Goal: Task Accomplishment & Management: Manage account settings

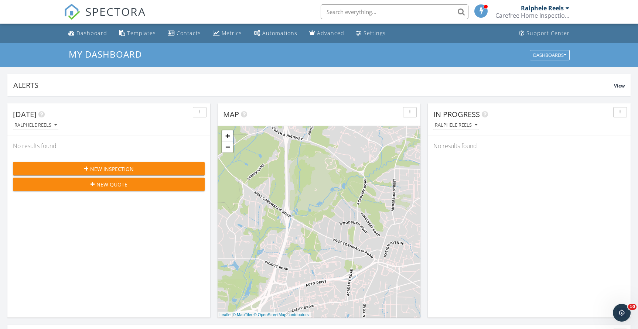
click at [100, 36] on div "Dashboard" at bounding box center [91, 33] width 31 height 7
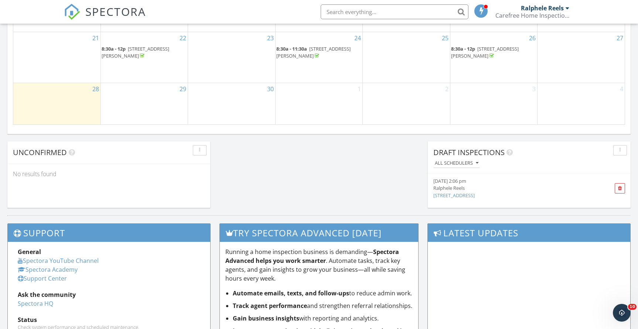
scroll to position [554, 0]
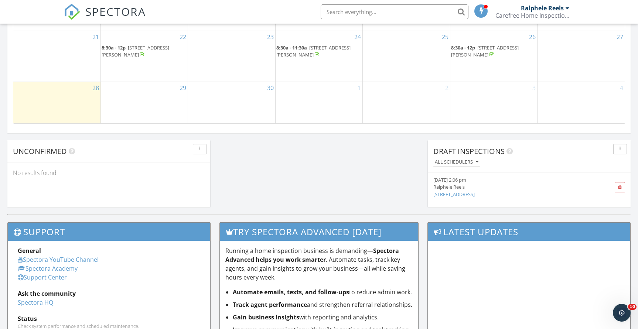
click at [485, 52] on span "[STREET_ADDRESS][PERSON_NAME]" at bounding box center [485, 51] width 68 height 14
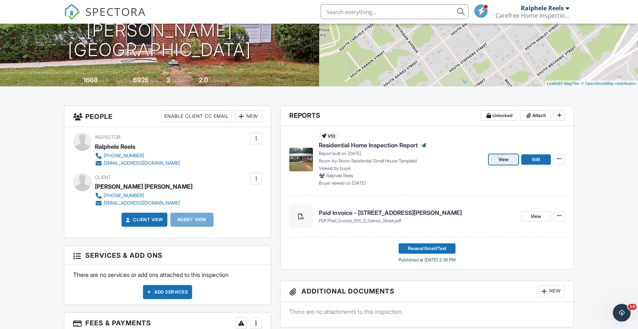
click at [505, 159] on span "View" at bounding box center [503, 159] width 10 height 7
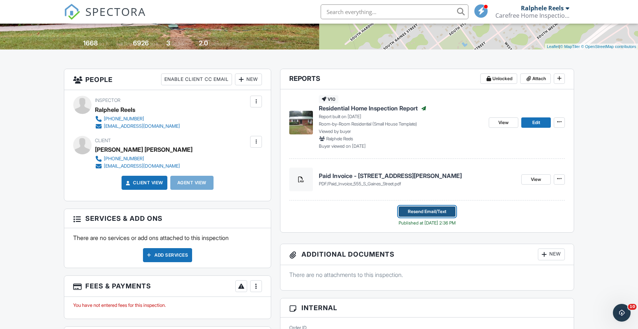
click at [425, 212] on span "Resend Email/Text" at bounding box center [427, 211] width 38 height 7
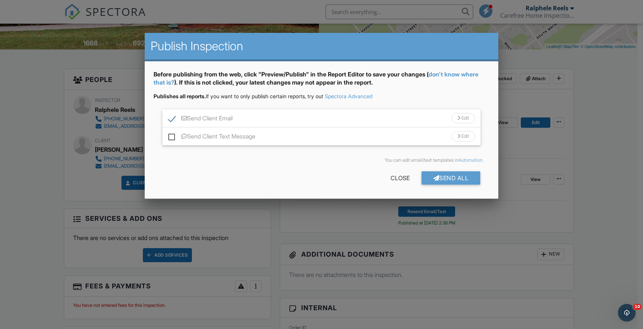
click at [263, 112] on div "Send Client Email Edit" at bounding box center [322, 118] width 318 height 18
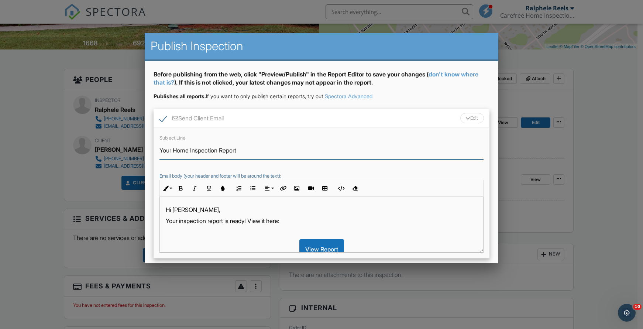
click at [171, 150] on input "Your Home Inspection Report" at bounding box center [322, 150] width 324 height 18
drag, startPoint x: 175, startPoint y: 149, endPoint x: 163, endPoint y: 143, distance: 13.5
click at [163, 143] on input "Your Home Inspection Report" at bounding box center [322, 150] width 324 height 18
type input "Updated Limited Home Inspection Report"
click at [175, 212] on p "Hi Pablo," at bounding box center [322, 210] width 312 height 8
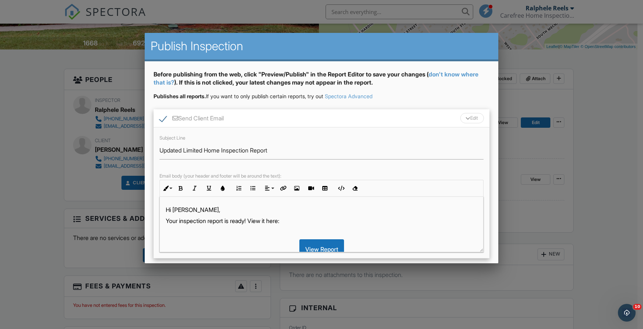
click at [181, 223] on p "Your inspection report is ready! View it here:" at bounding box center [322, 221] width 312 height 8
click at [181, 222] on p "Your inspection report is ready! View it here:" at bounding box center [322, 221] width 312 height 8
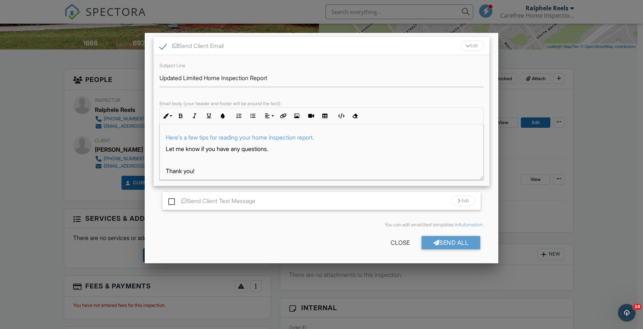
scroll to position [84, 0]
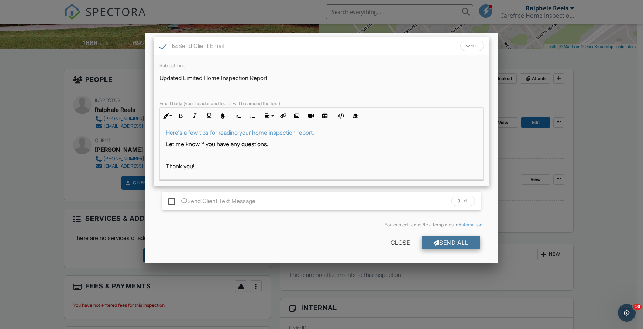
click at [454, 242] on div "Send All" at bounding box center [451, 242] width 59 height 13
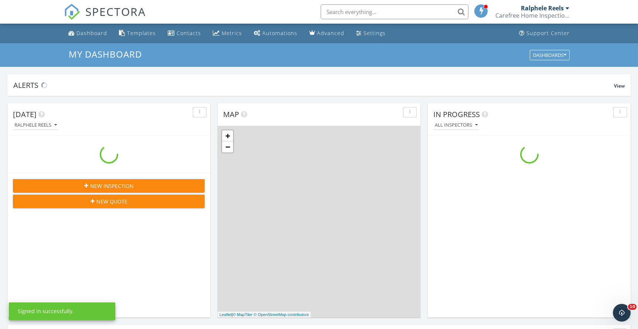
scroll to position [684, 649]
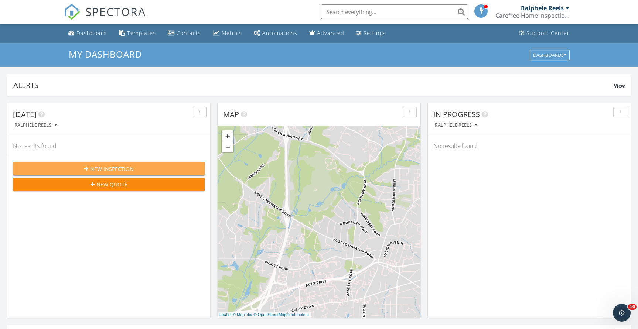
click at [97, 168] on span "New Inspection" at bounding box center [112, 169] width 44 height 8
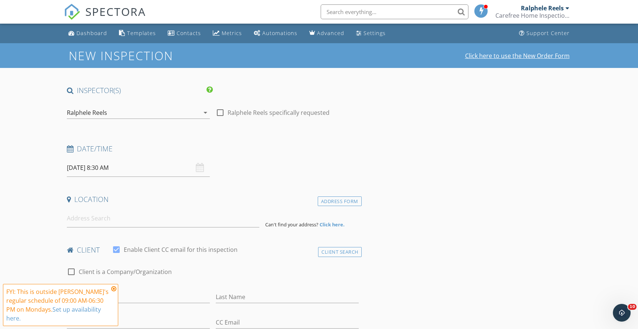
click at [505, 58] on link "Click here to use the New Order Form" at bounding box center [517, 56] width 105 height 6
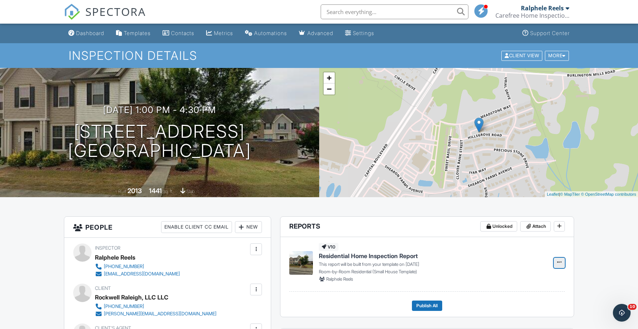
click at [560, 263] on icon at bounding box center [559, 262] width 4 height 5
click at [503, 280] on input "Build Now" at bounding box center [522, 282] width 75 height 17
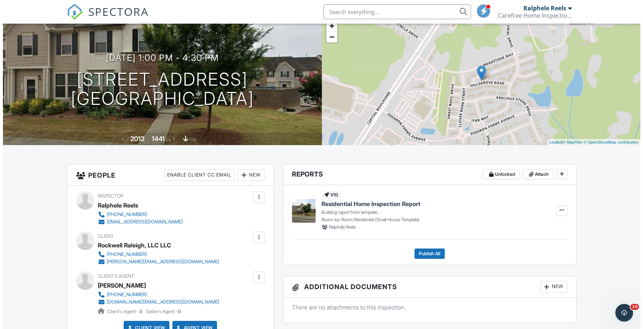
scroll to position [74, 0]
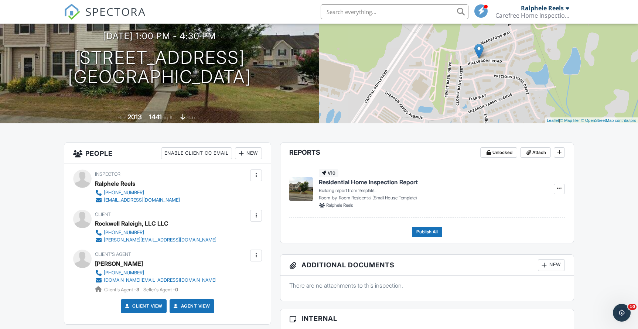
click at [257, 217] on div at bounding box center [255, 215] width 7 height 7
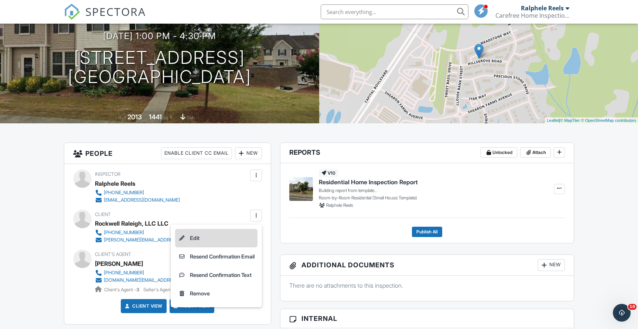
click at [189, 236] on li "Edit" at bounding box center [216, 238] width 82 height 18
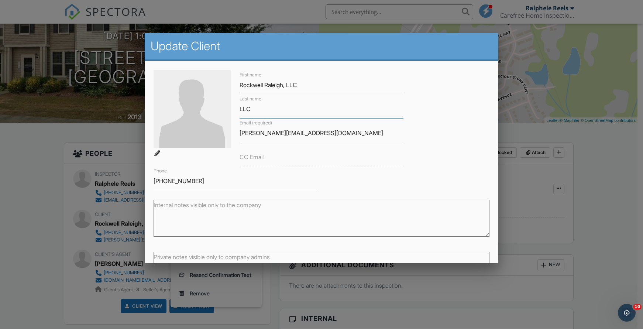
click at [258, 109] on input "LLC" at bounding box center [322, 109] width 164 height 18
type input "L"
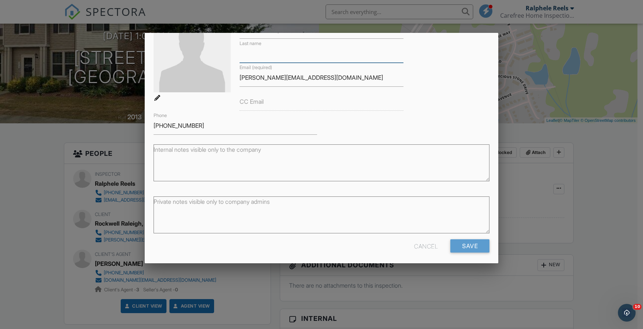
scroll to position [59, 0]
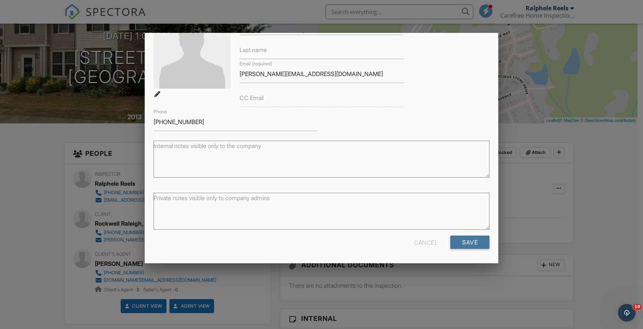
click at [457, 247] on input "Save" at bounding box center [470, 242] width 39 height 13
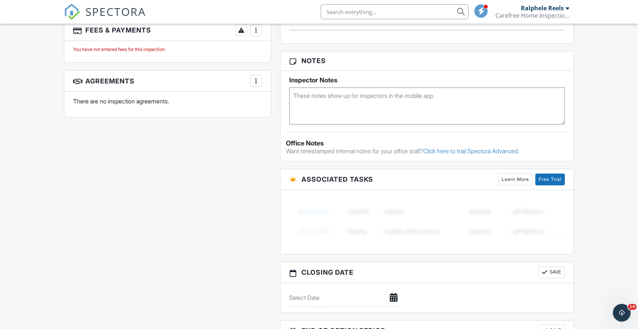
scroll to position [332, 0]
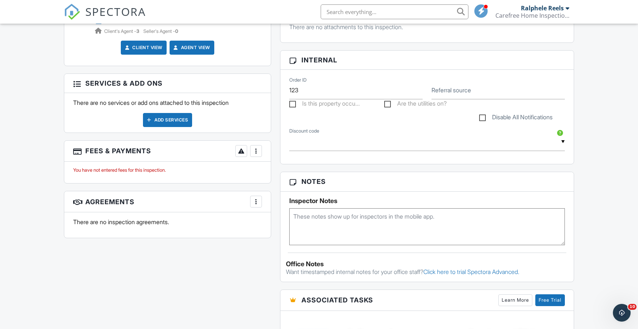
click at [308, 222] on textarea at bounding box center [427, 226] width 276 height 37
click at [307, 217] on textarea "Codr: 9851" at bounding box center [427, 226] width 276 height 37
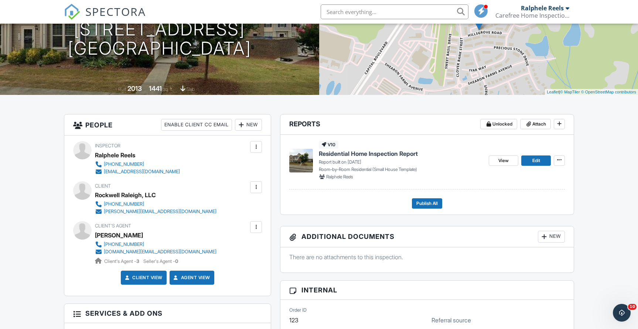
scroll to position [0, 0]
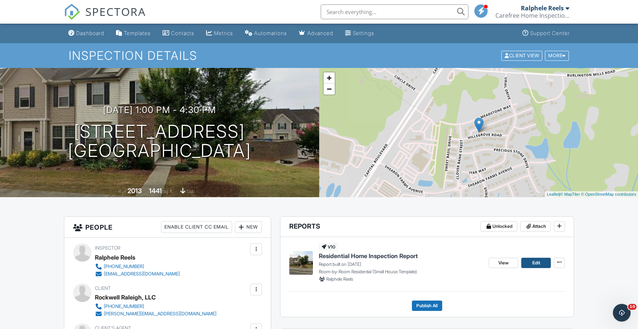
type textarea "Code: 9851"
click at [537, 260] on span "Edit" at bounding box center [536, 262] width 8 height 7
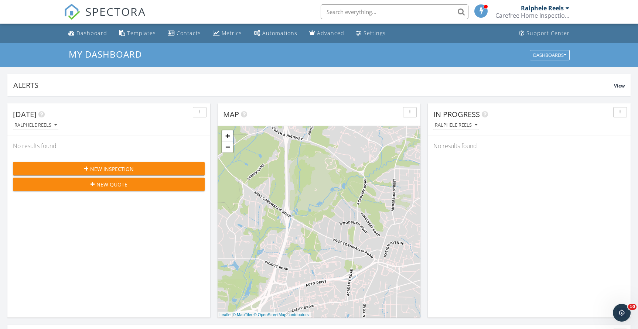
click at [568, 9] on div at bounding box center [567, 8] width 4 height 6
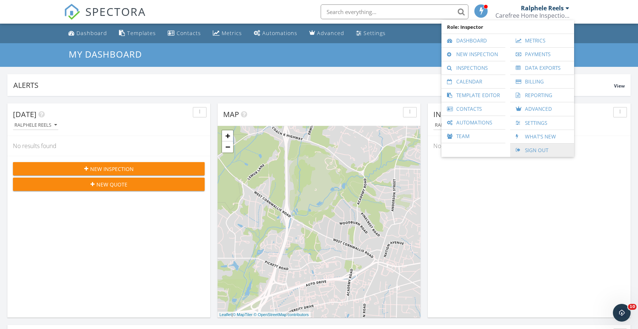
click at [528, 149] on link "Sign Out" at bounding box center [542, 150] width 57 height 13
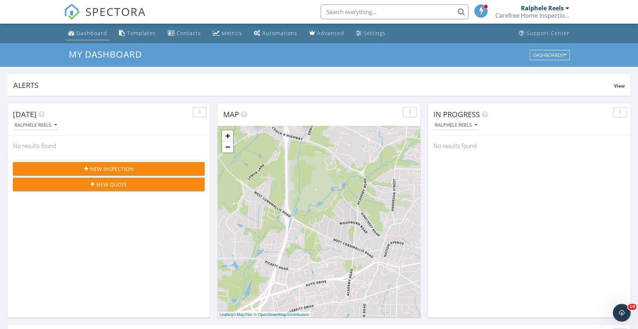
click at [86, 33] on div "Dashboard" at bounding box center [91, 33] width 31 height 7
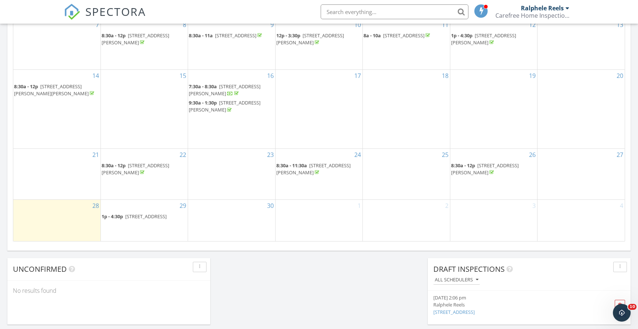
scroll to position [443, 0]
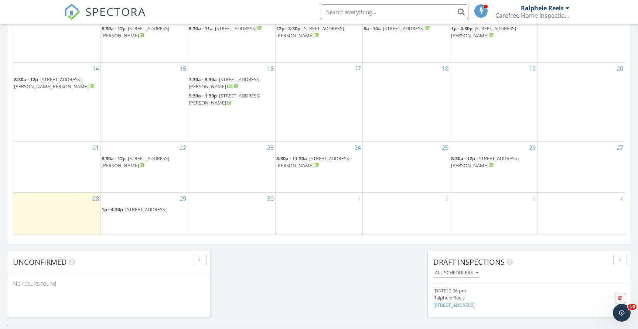
click at [107, 206] on span "1p - 4:30p" at bounding box center [112, 209] width 21 height 7
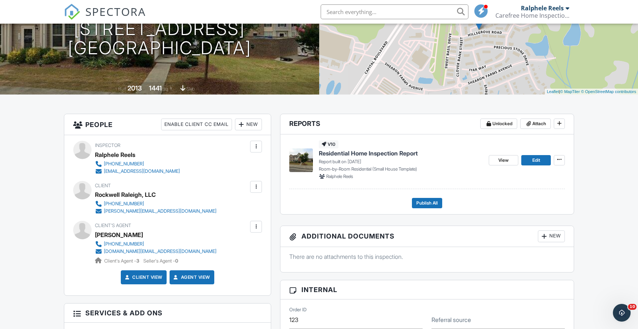
scroll to position [111, 0]
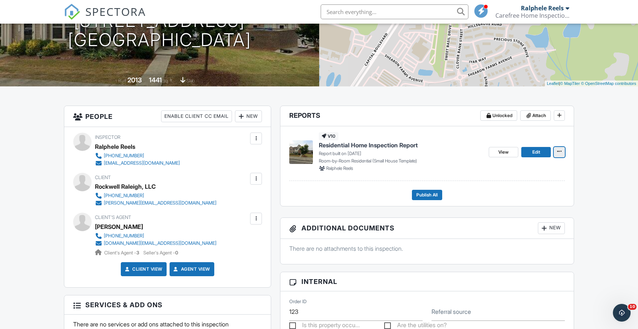
click at [557, 151] on icon at bounding box center [559, 151] width 4 height 5
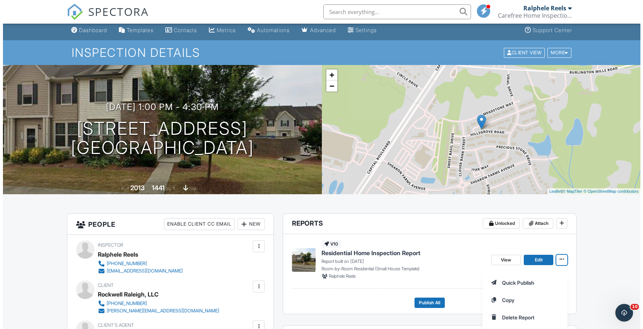
scroll to position [0, 0]
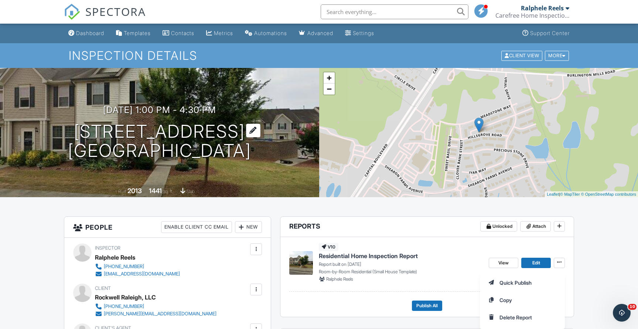
click at [165, 130] on h1 "4416 Middletown Dr Wake Forest, NC 27587" at bounding box center [159, 141] width 183 height 39
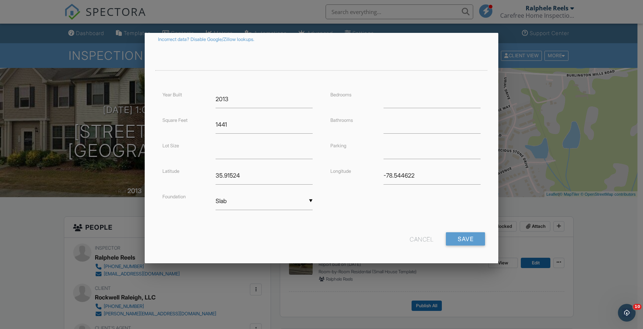
scroll to position [139, 0]
click at [468, 236] on input "Save" at bounding box center [465, 234] width 39 height 13
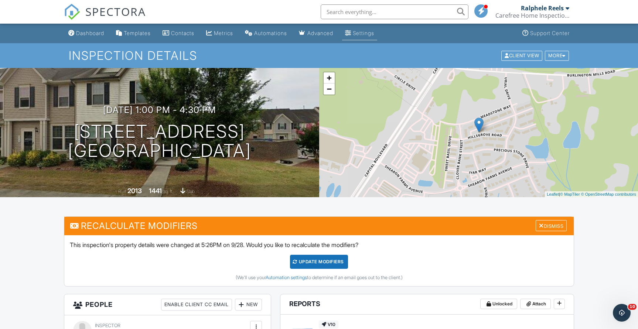
click at [374, 32] on div "Settings" at bounding box center [363, 33] width 21 height 6
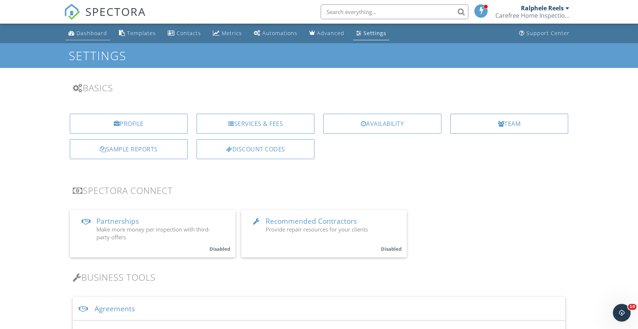
click at [93, 33] on div "Dashboard" at bounding box center [91, 33] width 31 height 7
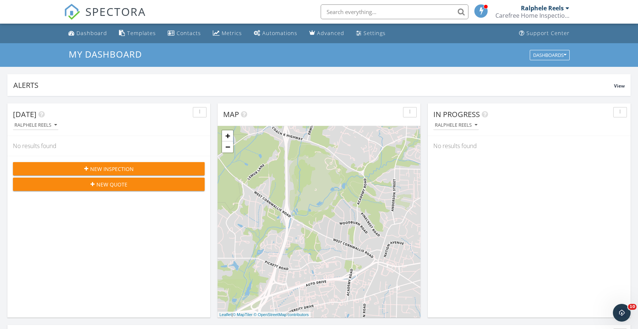
click at [108, 51] on span "My Dashboard" at bounding box center [105, 54] width 73 height 12
click at [543, 55] on div "Dashboards" at bounding box center [549, 54] width 33 height 5
click at [539, 55] on div "Dashboards" at bounding box center [549, 54] width 33 height 5
click at [98, 33] on div "Dashboard" at bounding box center [91, 33] width 31 height 7
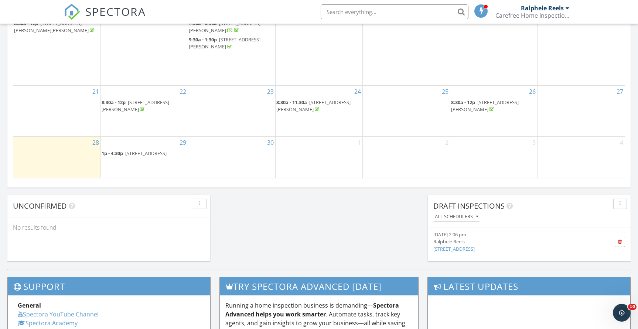
scroll to position [517, 0]
